Goal: Transaction & Acquisition: Purchase product/service

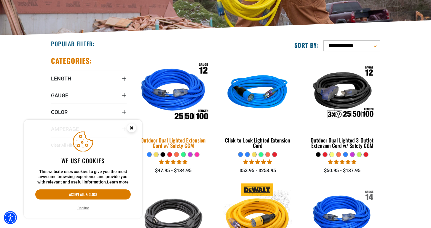
scroll to position [115, 0]
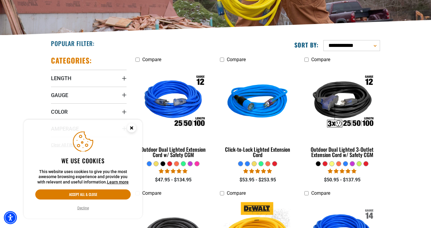
click at [130, 128] on circle "Cookie Consent" at bounding box center [131, 127] width 9 height 9
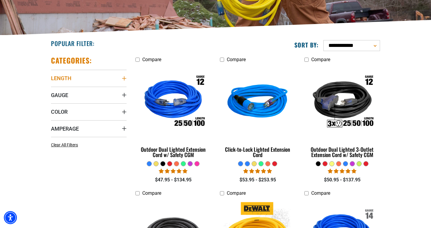
click at [63, 79] on span "Length" at bounding box center [61, 78] width 20 height 7
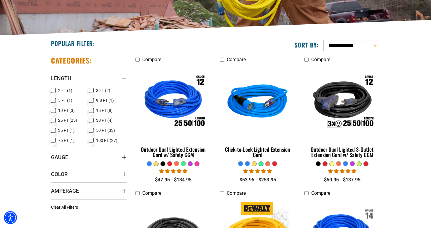
click at [54, 89] on icon at bounding box center [53, 91] width 5 height 8
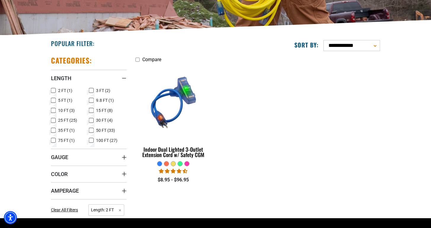
click at [53, 100] on icon at bounding box center [53, 100] width 5 height 8
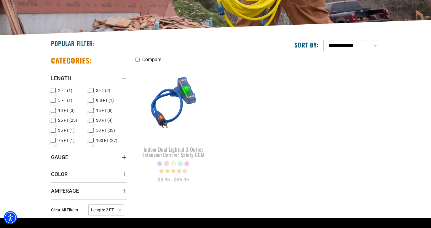
click at [52, 90] on icon at bounding box center [53, 90] width 3 height 1
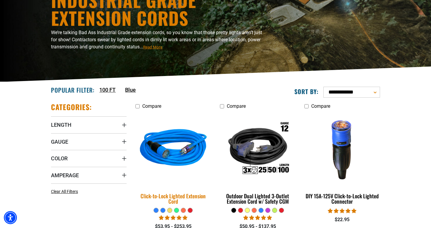
scroll to position [69, 0]
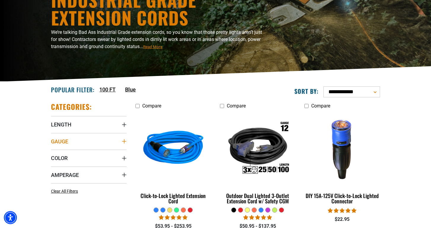
click at [62, 141] on span "Gauge" at bounding box center [59, 141] width 17 height 7
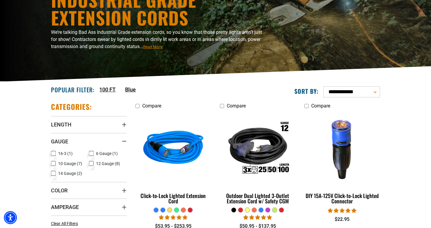
click at [91, 153] on icon at bounding box center [91, 153] width 5 height 8
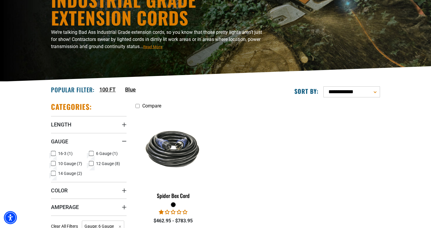
click at [91, 153] on icon at bounding box center [91, 153] width 4 height 3
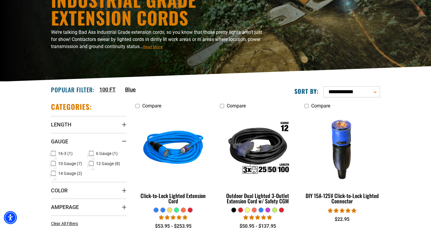
click at [52, 164] on icon at bounding box center [53, 163] width 5 height 8
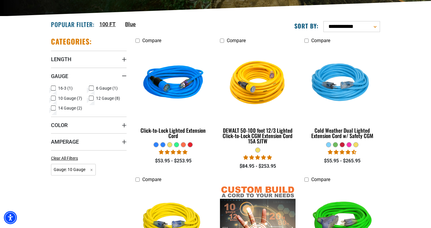
scroll to position [134, 0]
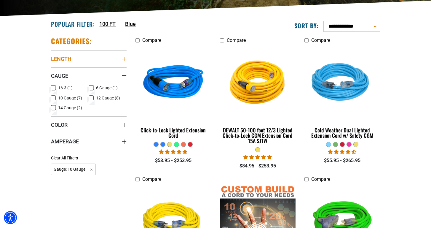
click at [87, 57] on summary "Length" at bounding box center [89, 58] width 76 height 17
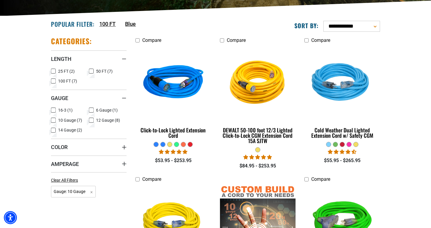
click at [53, 70] on icon at bounding box center [53, 71] width 5 height 8
